Goal: Check status: Check status

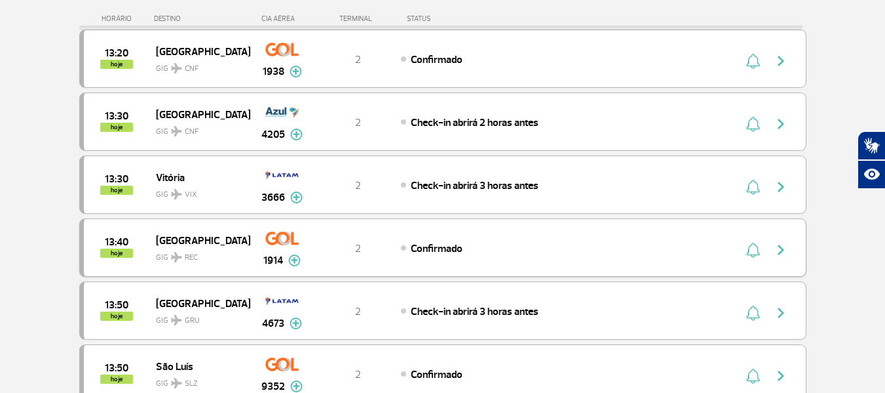
scroll to position [983, 0]
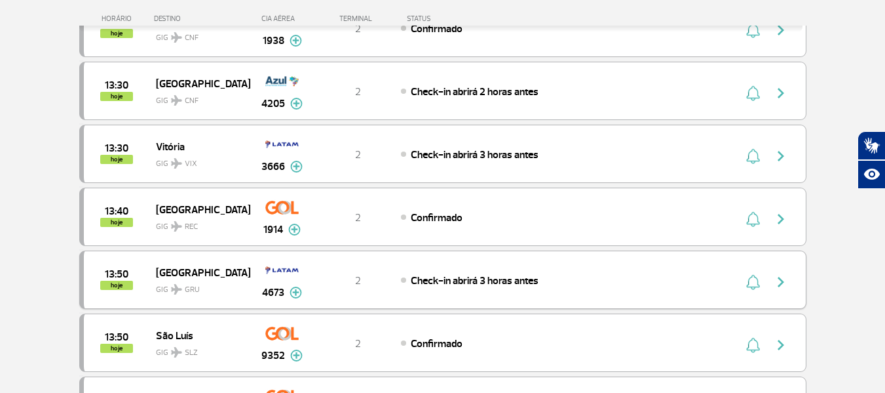
click at [243, 281] on div "São Paulo GIG GRU" at bounding box center [203, 279] width 94 height 32
